Goal: Information Seeking & Learning: Learn about a topic

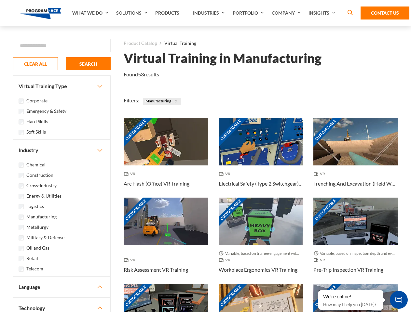
click at [91, 13] on link "What We Do" at bounding box center [91, 13] width 44 height 26
click at [133, 13] on link "Solutions" at bounding box center [132, 13] width 39 height 26
click at [213, 13] on link "Industries" at bounding box center [210, 13] width 40 height 26
click at [292, 13] on link "Company" at bounding box center [286, 13] width 37 height 26
click at [328, 13] on link "Insights" at bounding box center [322, 13] width 34 height 26
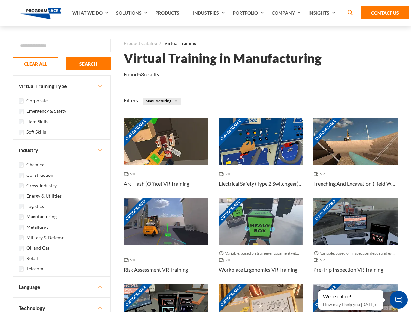
click at [0, 0] on div "Blog White Papers News" at bounding box center [0, 0] width 0 height 0
click at [0, 0] on strong "How Virtual Learning Can Enhance Workforce Productivity: A Guide for L&D Manage…" at bounding box center [0, 0] width 0 height 0
click at [398, 300] on span "Minimize live chat window" at bounding box center [399, 300] width 24 height 24
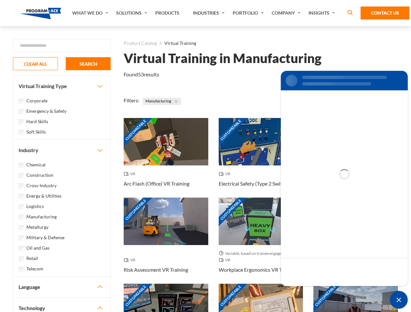
click at [318, 291] on div "Customizable" at bounding box center [355, 307] width 85 height 47
